Goal: Find specific page/section: Find specific page/section

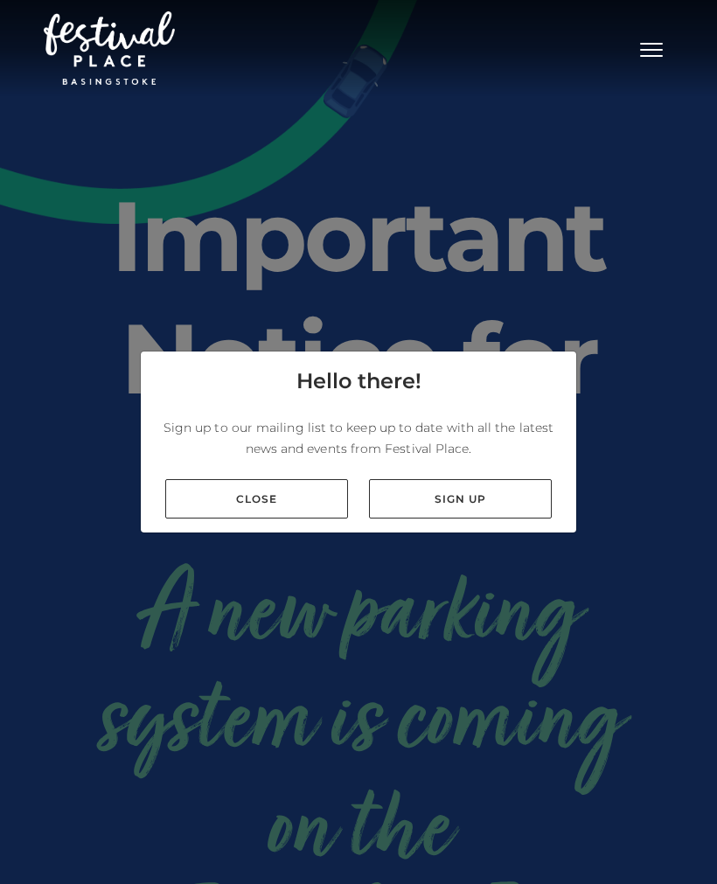
click at [294, 504] on link "Close" at bounding box center [256, 498] width 183 height 39
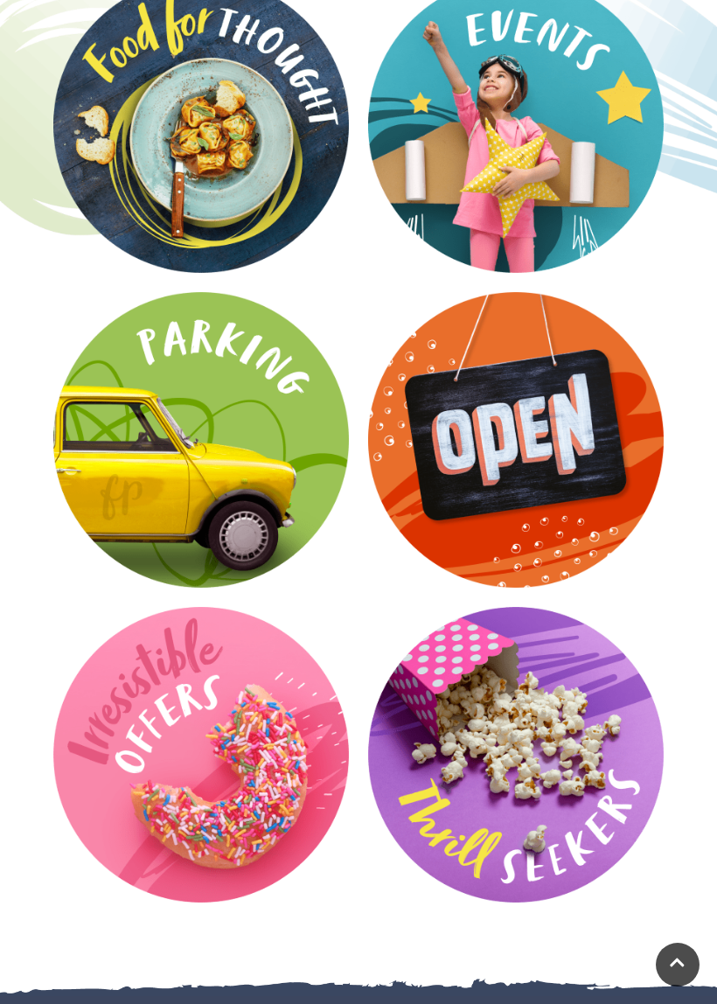
scroll to position [2668, 0]
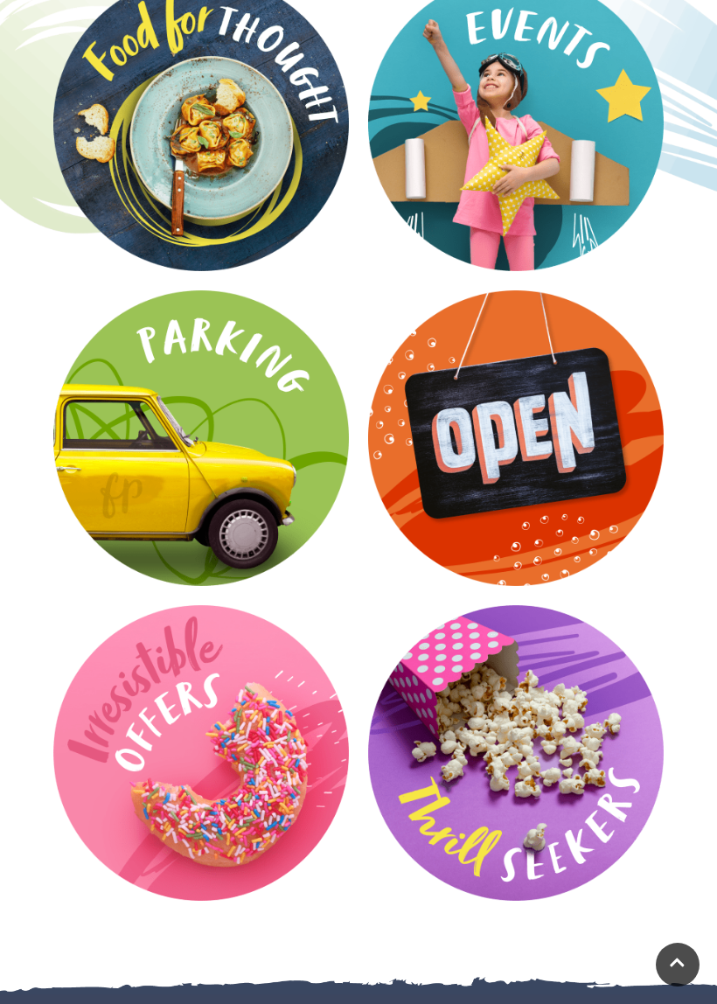
click at [0, 0] on video at bounding box center [0, 0] width 0 height 0
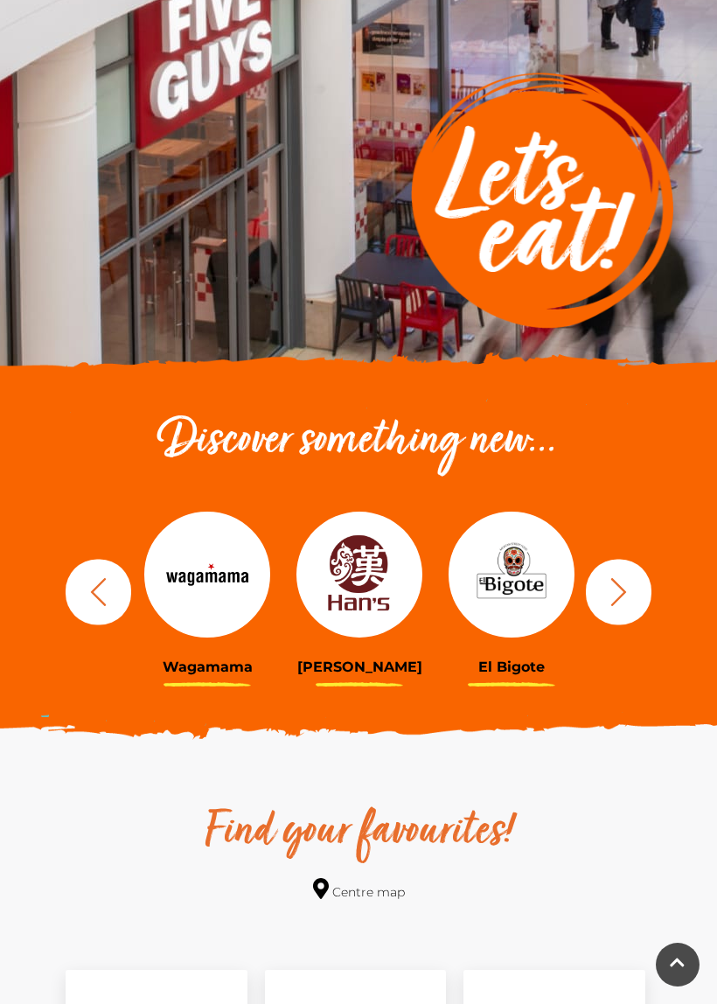
scroll to position [234, 0]
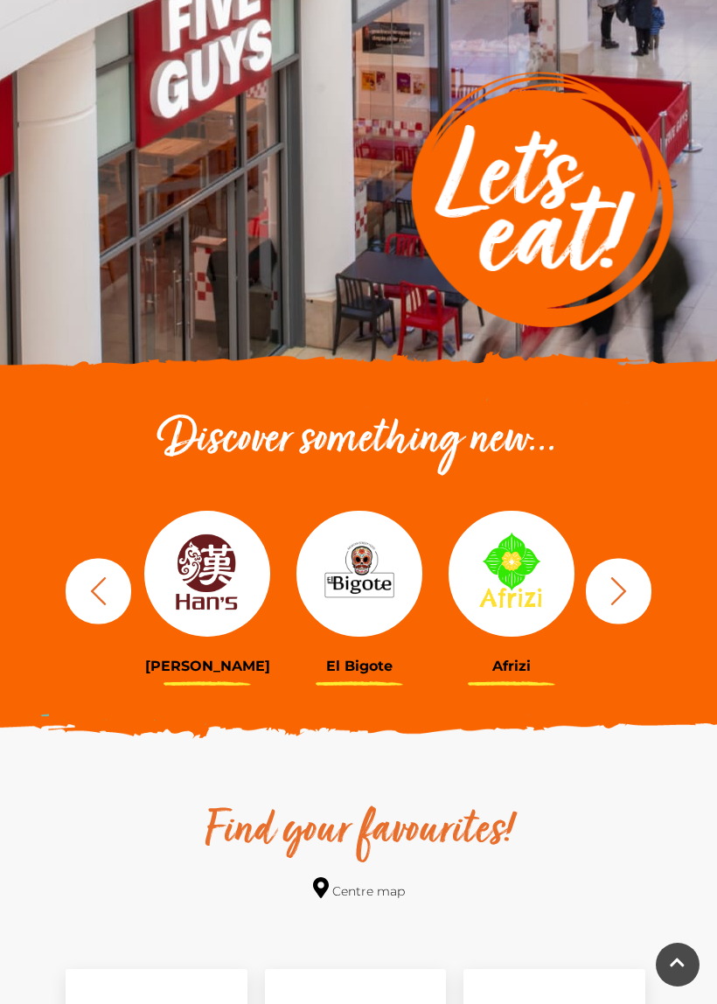
click at [618, 600] on icon "button" at bounding box center [619, 591] width 32 height 32
click at [227, 597] on img at bounding box center [207, 574] width 126 height 126
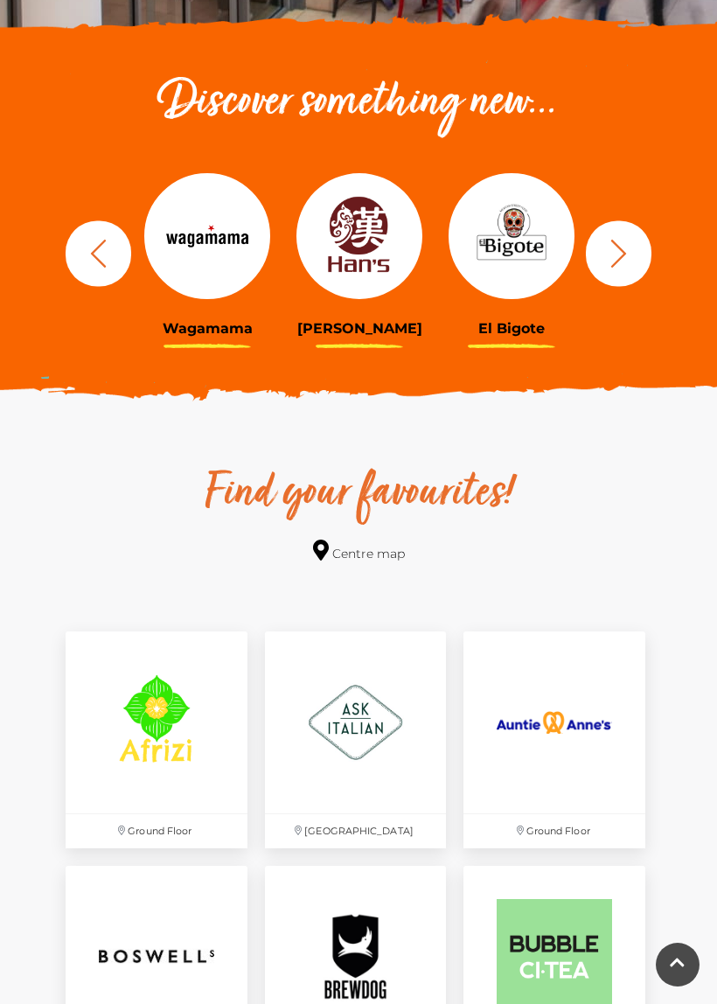
scroll to position [581, 0]
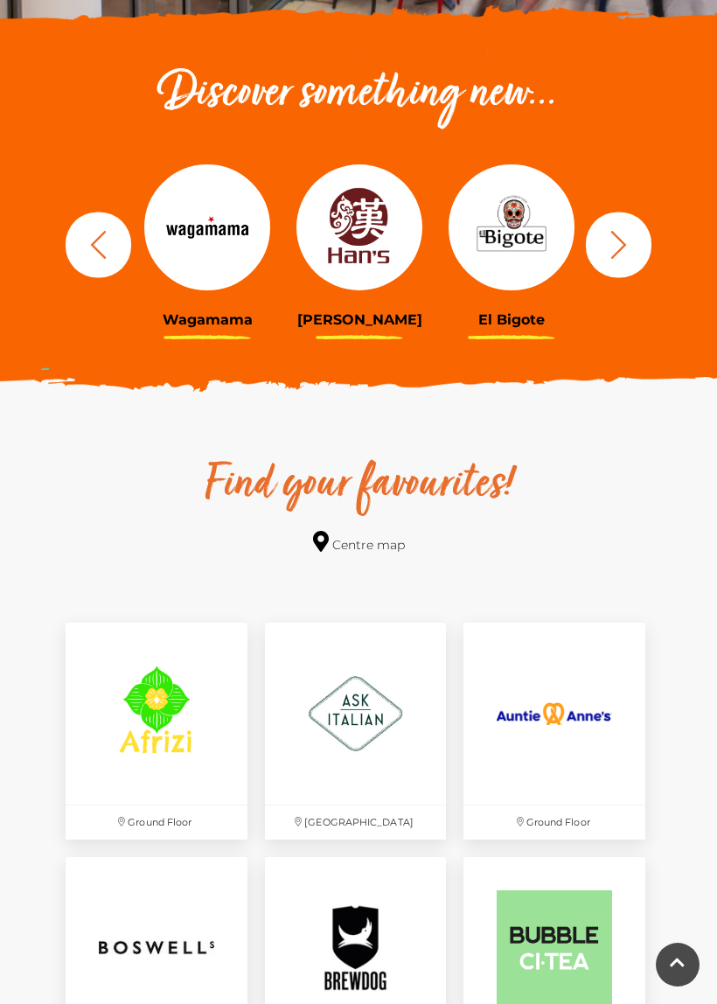
click at [638, 256] on button "button" at bounding box center [619, 245] width 66 height 66
click at [623, 253] on icon "button" at bounding box center [619, 244] width 32 height 32
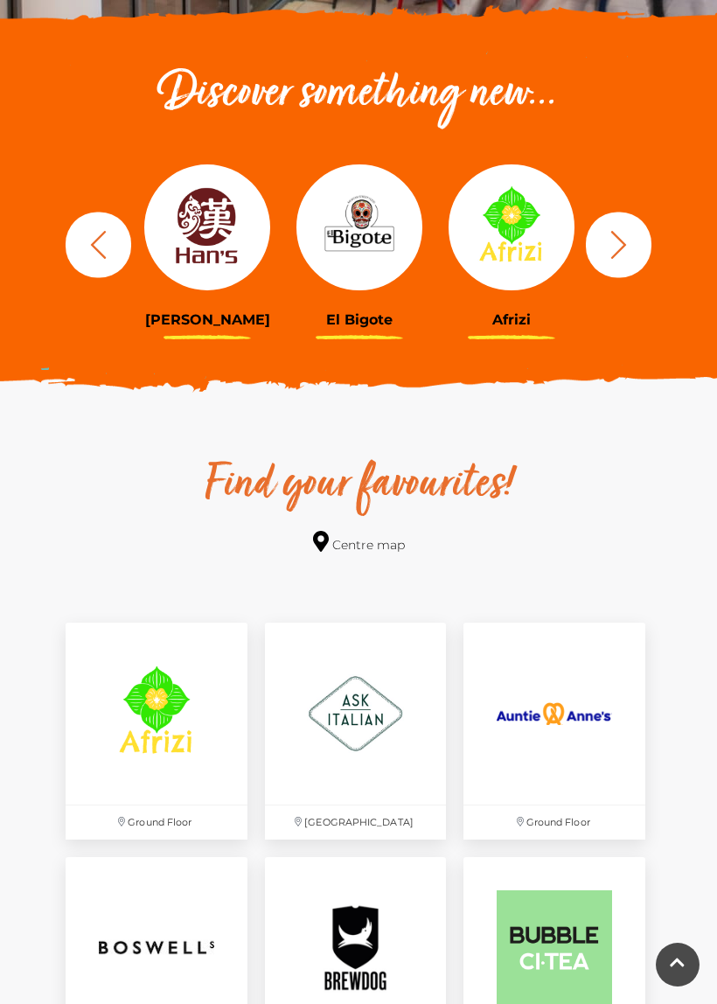
click at [620, 242] on icon "button" at bounding box center [619, 244] width 32 height 32
click at [619, 254] on icon "button" at bounding box center [619, 244] width 32 height 32
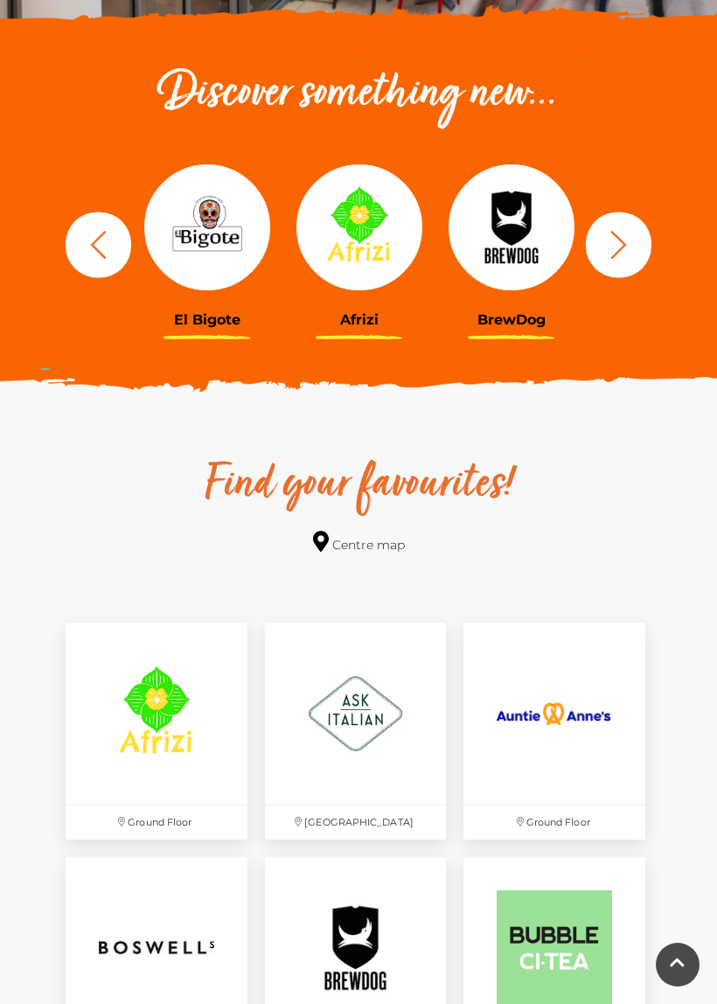
click at [612, 260] on icon "button" at bounding box center [619, 244] width 32 height 32
click at [619, 257] on icon "button" at bounding box center [619, 244] width 32 height 32
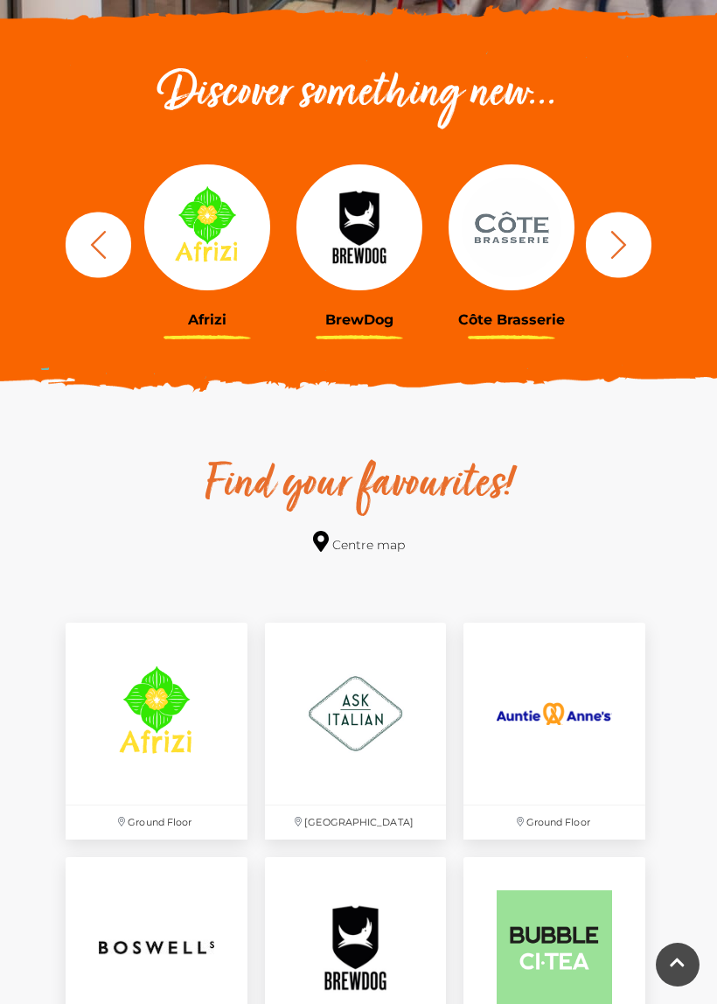
click at [609, 250] on icon "button" at bounding box center [619, 244] width 32 height 32
click at [617, 251] on icon "button" at bounding box center [619, 244] width 16 height 28
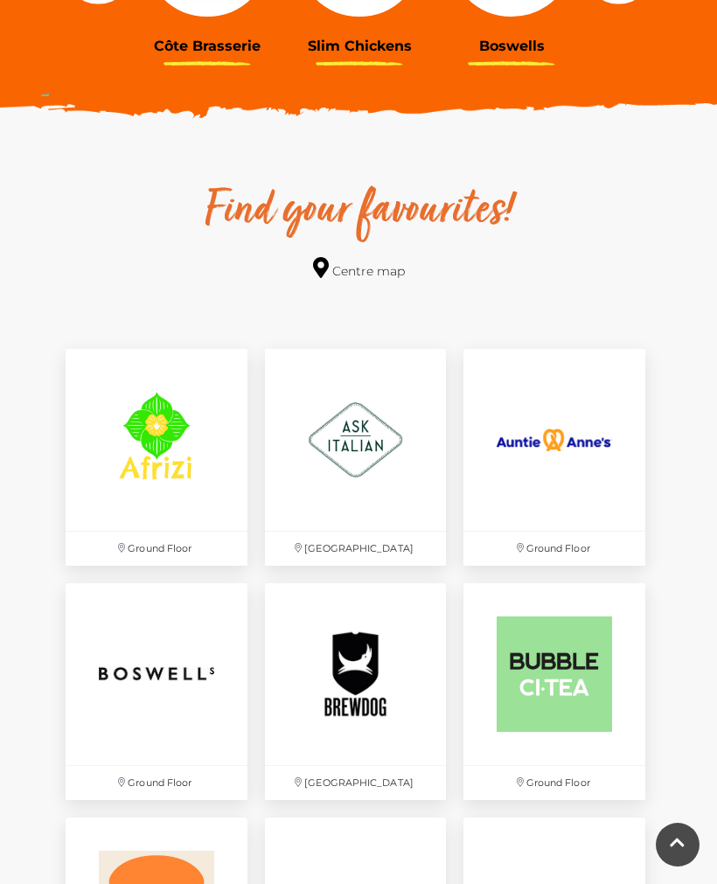
scroll to position [805, 0]
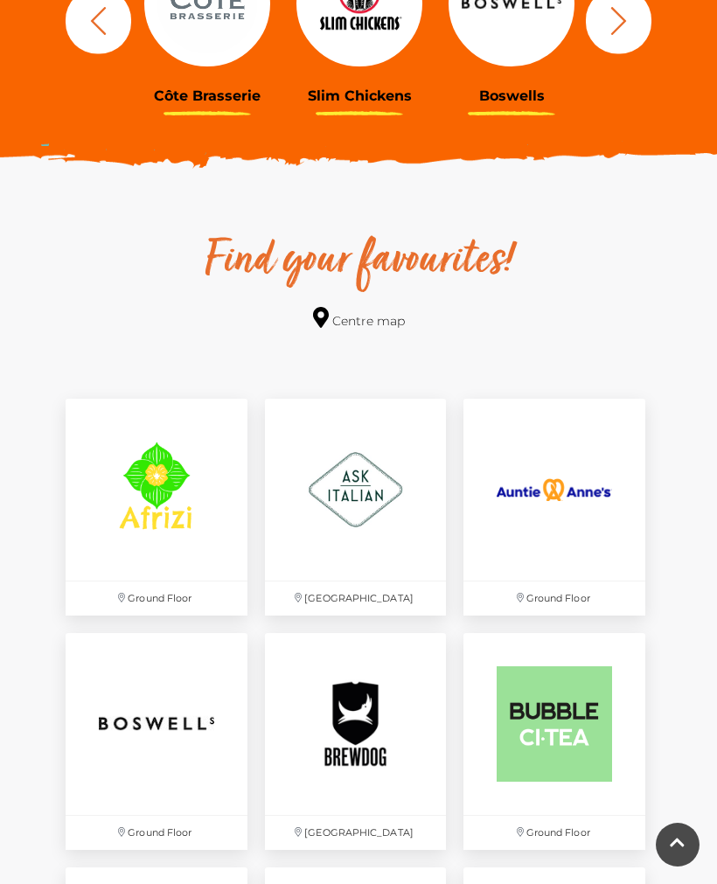
click at [393, 314] on link "Centre map" at bounding box center [359, 319] width 92 height 24
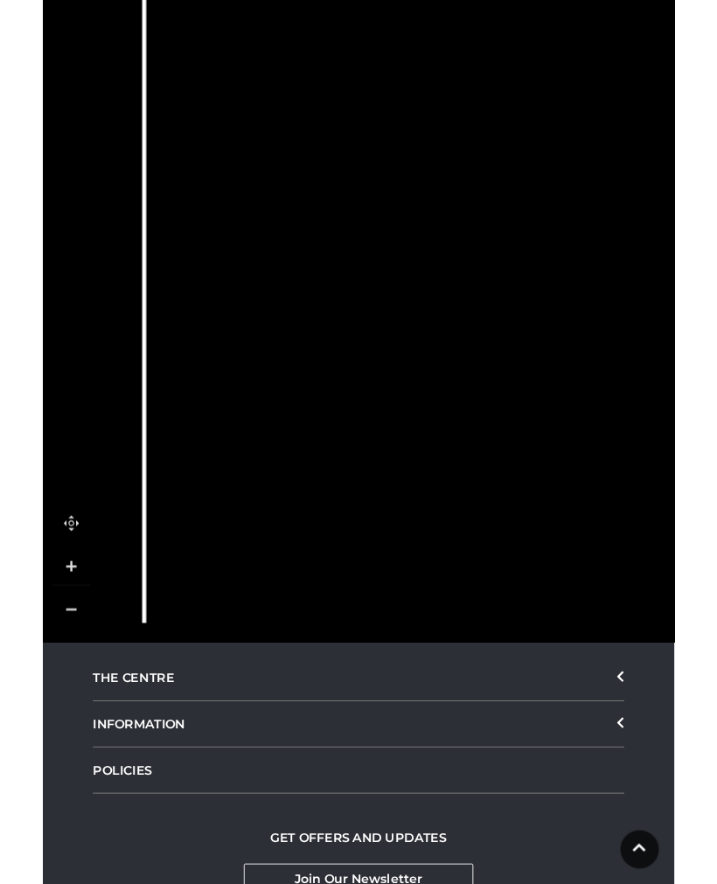
scroll to position [543, 0]
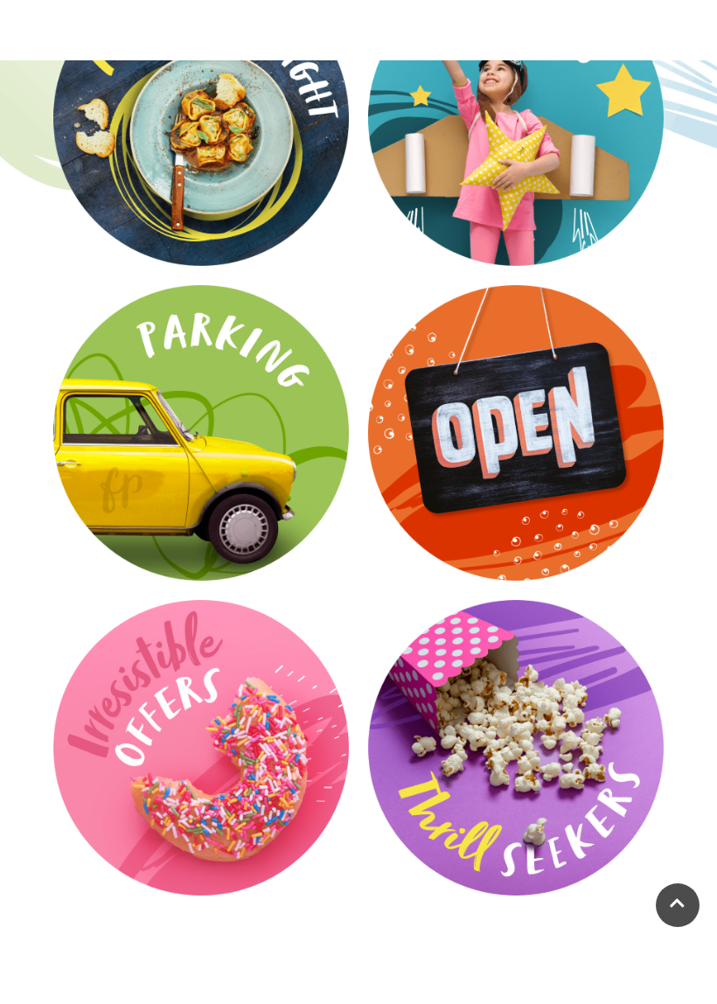
scroll to position [2525, 0]
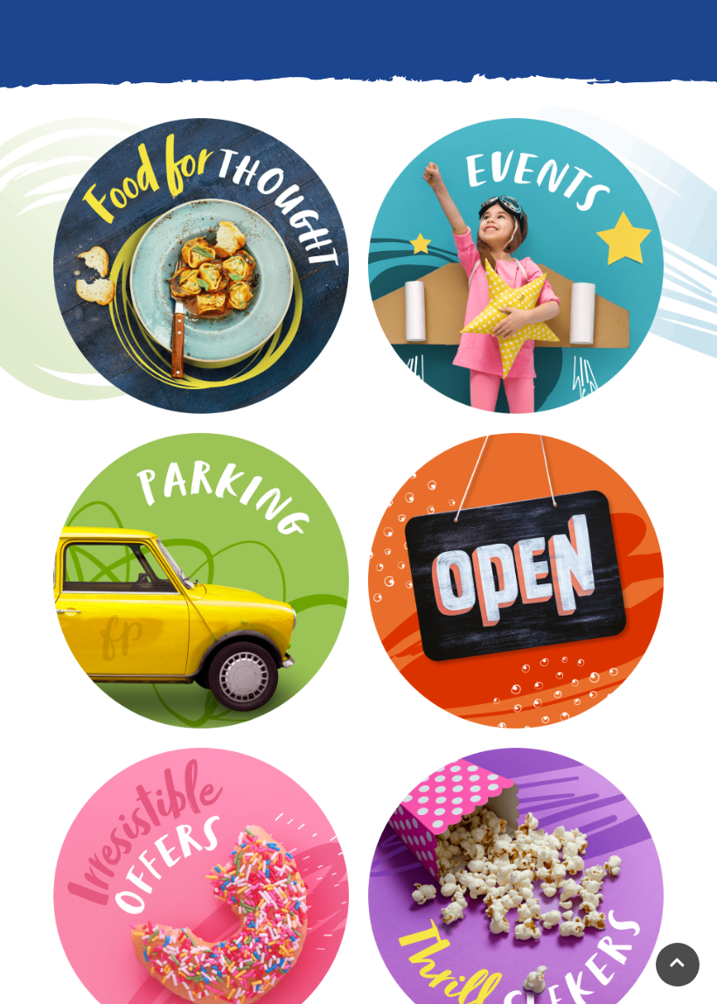
click at [0, 0] on video at bounding box center [0, 0] width 0 height 0
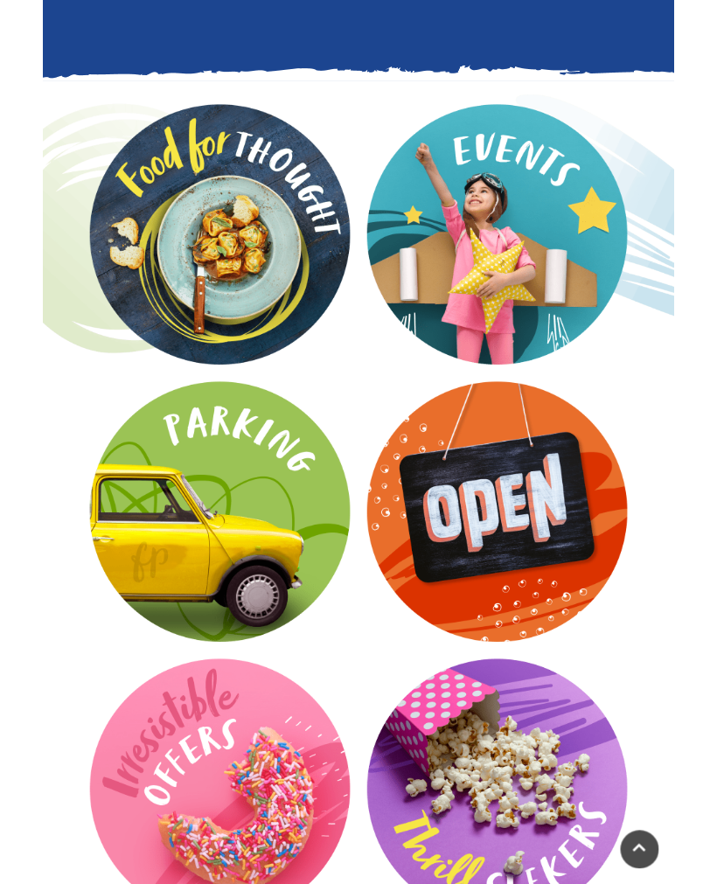
scroll to position [2574, 0]
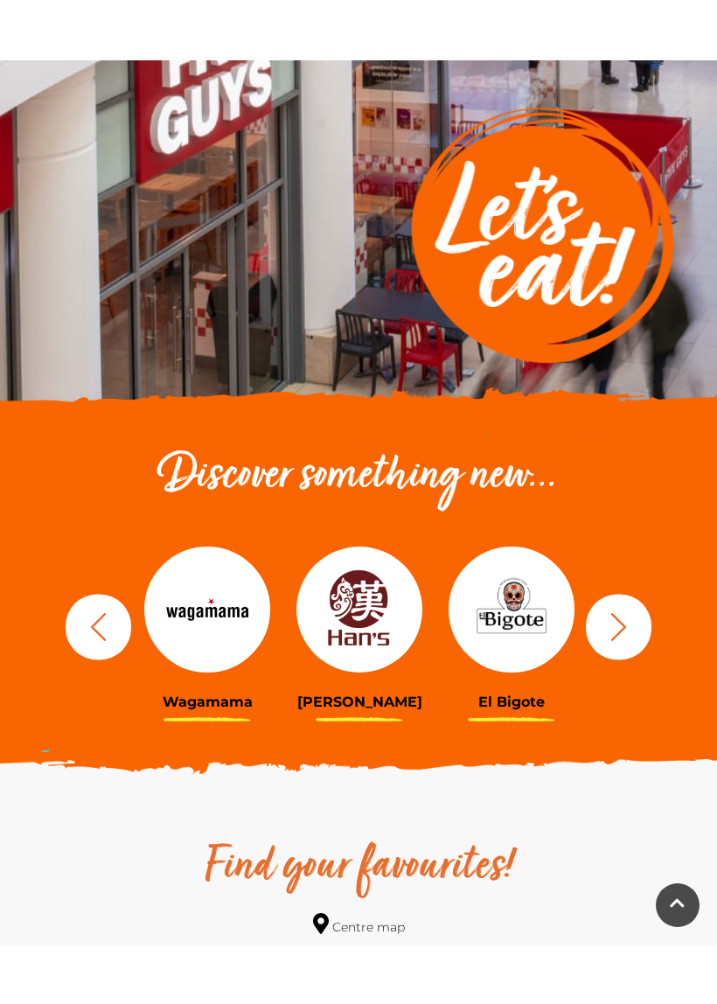
scroll to position [210, 0]
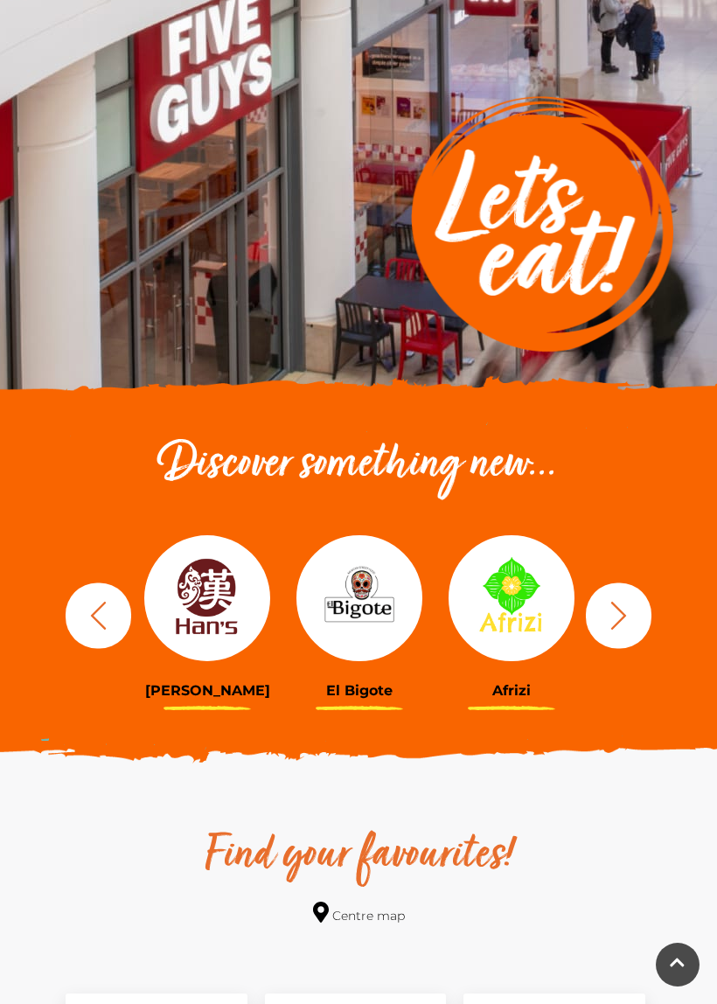
click at [221, 620] on img at bounding box center [207, 598] width 126 height 126
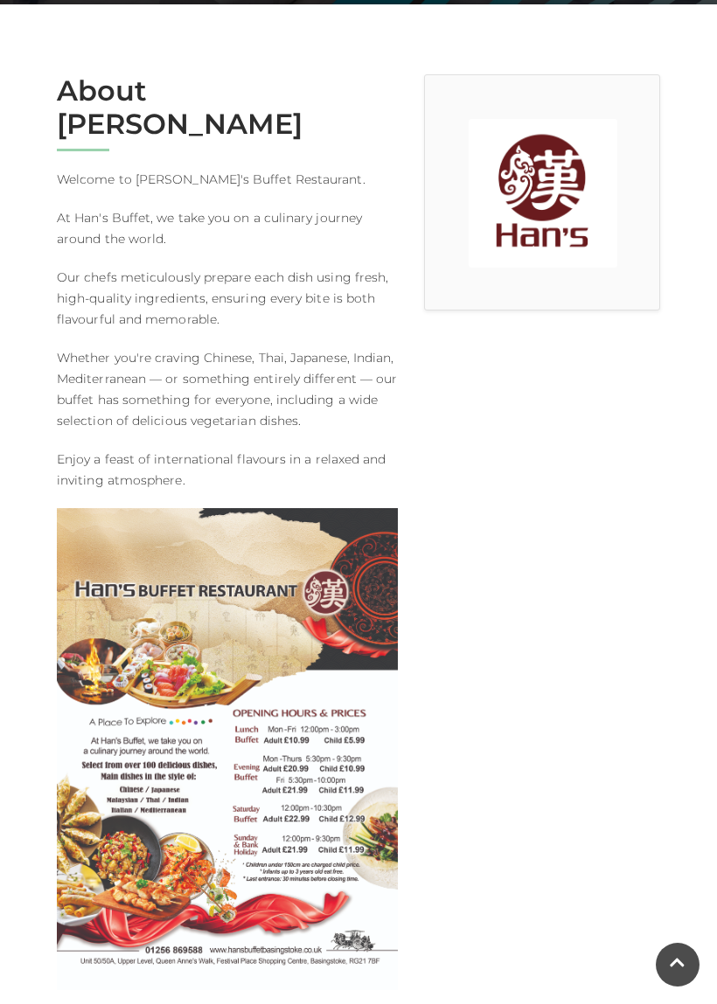
scroll to position [434, 0]
